Goal: Task Accomplishment & Management: Manage account settings

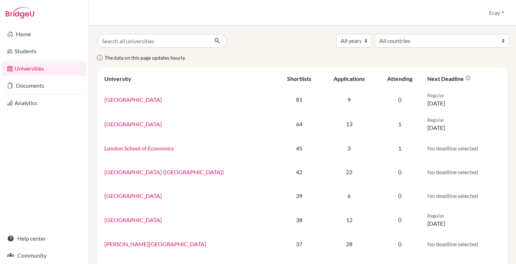
click at [66, 83] on link "Documents" at bounding box center [43, 85] width 85 height 14
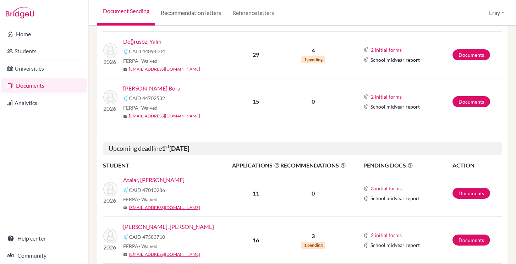
scroll to position [273, 0]
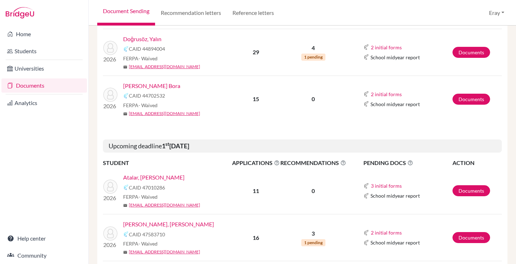
click at [162, 87] on link "Duman, Mert Bora" at bounding box center [151, 86] width 57 height 9
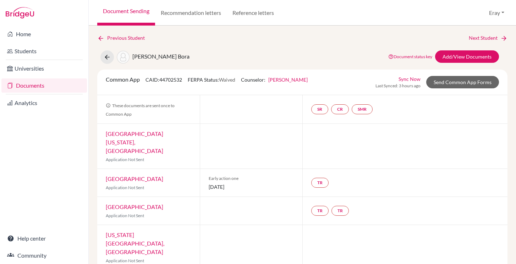
click at [462, 88] on div "Sync Now Last Synced: 3 hours ago Send Common App Forms" at bounding box center [436, 82] width 123 height 14
click at [464, 85] on link "Send Common App Forms" at bounding box center [462, 82] width 73 height 12
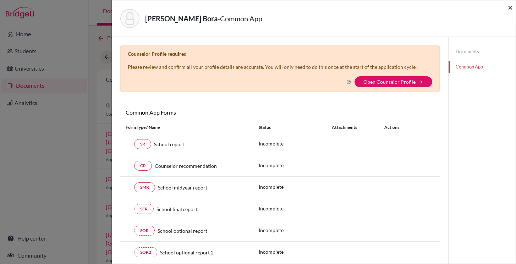
click at [509, 9] on span "×" at bounding box center [510, 7] width 5 height 10
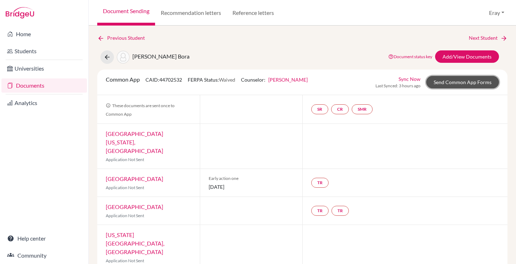
click at [451, 79] on link "Send Common App Forms" at bounding box center [462, 82] width 73 height 12
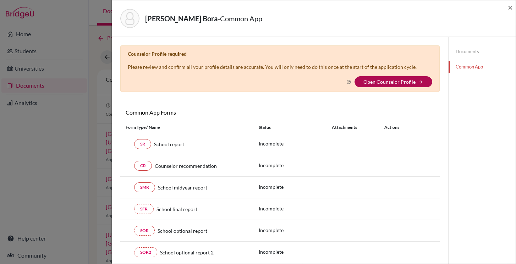
click at [382, 84] on link "Open Counselor Profile" at bounding box center [389, 82] width 52 height 6
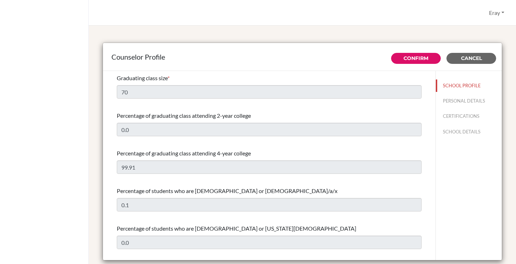
select select "0"
select select "351564"
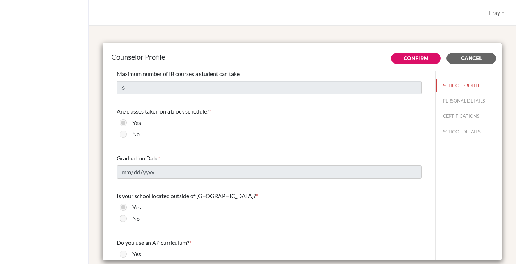
scroll to position [811, 0]
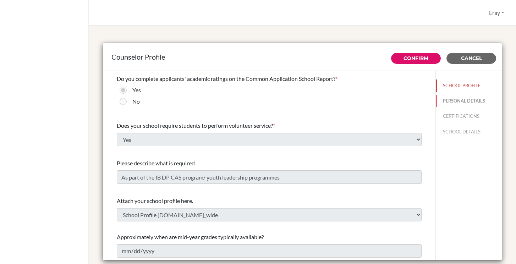
click at [460, 102] on button "PERSONAL DETAILS" at bounding box center [469, 101] width 66 height 12
type input "Feray"
type input "Özdemir Gür"
type input "Advisor"
type input "90.05426126474"
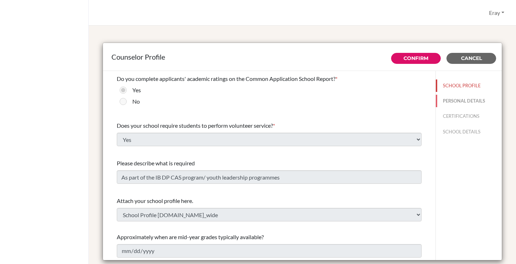
type input "[EMAIL_ADDRESS][DOMAIN_NAME]"
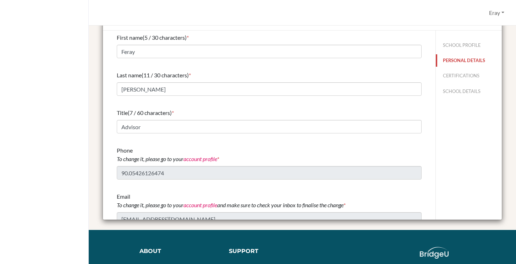
scroll to position [0, 0]
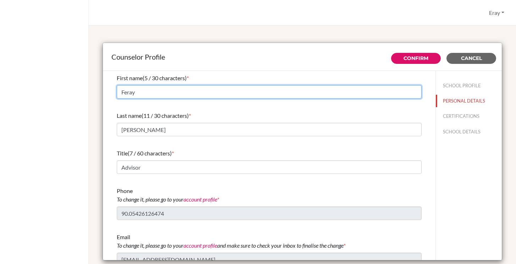
click at [275, 86] on input "Feray" at bounding box center [269, 91] width 305 height 13
type input "Eray"
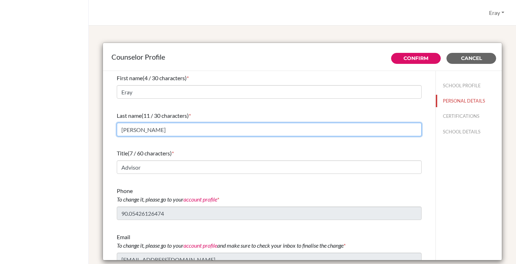
click at [250, 128] on input "Özdemir Gür" at bounding box center [269, 129] width 305 height 13
type input "Kocamanoglu"
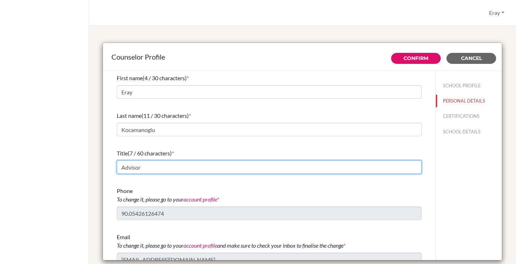
click at [201, 162] on input "Advisor" at bounding box center [269, 166] width 305 height 13
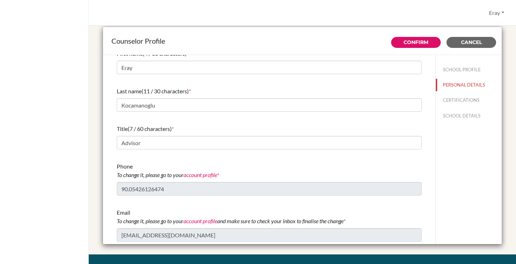
scroll to position [23, 0]
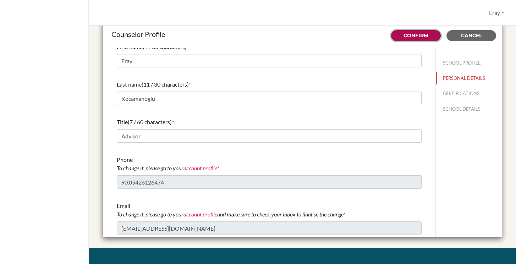
click at [422, 38] on link "Confirm" at bounding box center [415, 35] width 25 height 6
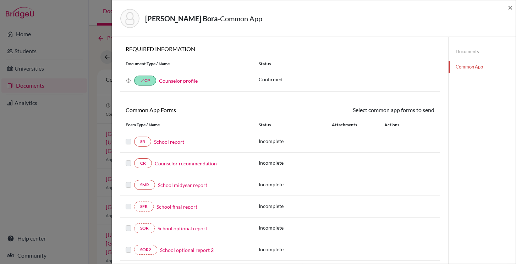
click at [190, 83] on link "Counselor profile" at bounding box center [178, 81] width 39 height 6
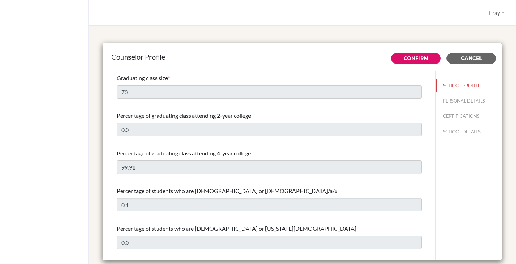
select select "0"
select select "351564"
click at [475, 102] on button "PERSONAL DETAILS" at bounding box center [469, 101] width 66 height 12
type input "Eray"
type input "Kocamanoglu"
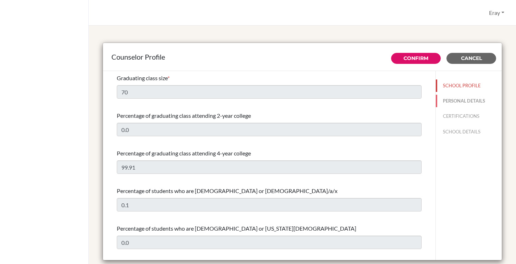
type input "Advisor"
type input "90.05426126474"
type input "[EMAIL_ADDRESS][DOMAIN_NAME]"
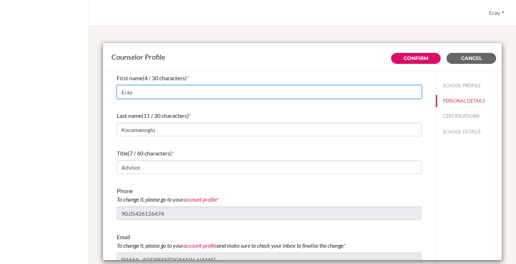
drag, startPoint x: 234, startPoint y: 90, endPoint x: 50, endPoint y: 90, distance: 184.1
click at [50, 90] on div "Eray Profile Log out Your browser is not supported by BridgeU. Please use Inter…" at bounding box center [258, 132] width 516 height 264
type input "Feray"
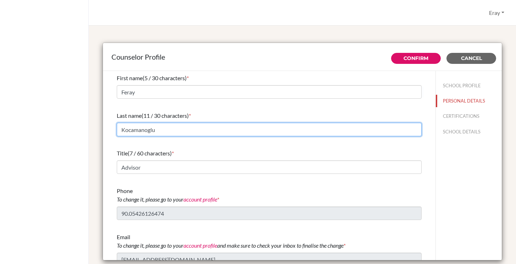
click at [199, 129] on input "Kocamanoglu" at bounding box center [269, 129] width 305 height 13
type input "o"
type input "Ozdemir"
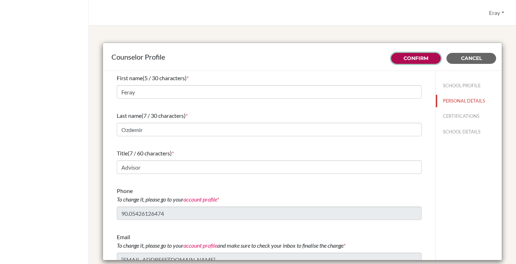
click at [423, 57] on link "Confirm" at bounding box center [415, 58] width 25 height 6
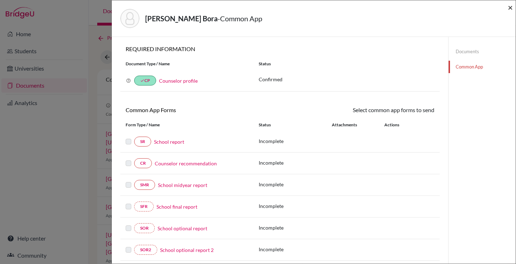
click at [509, 9] on span "×" at bounding box center [510, 7] width 5 height 10
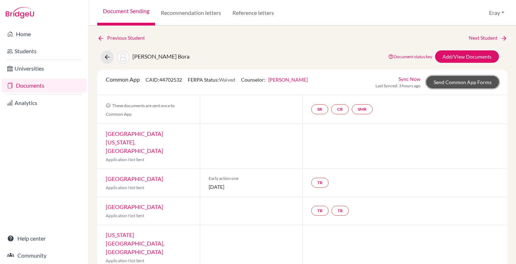
click at [442, 82] on link "Send Common App Forms" at bounding box center [462, 82] width 73 height 12
